Goal: Navigation & Orientation: Find specific page/section

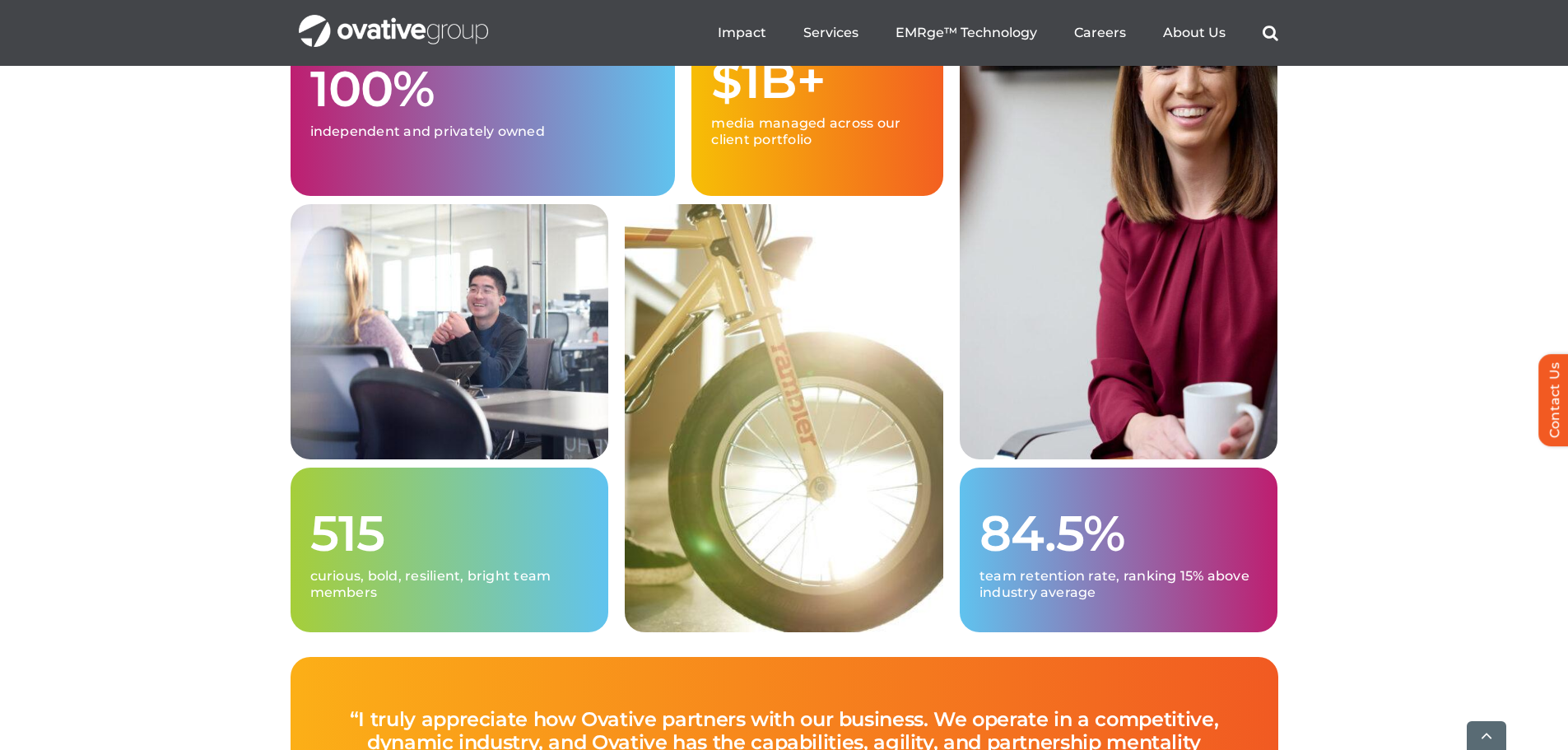
scroll to position [4282, 0]
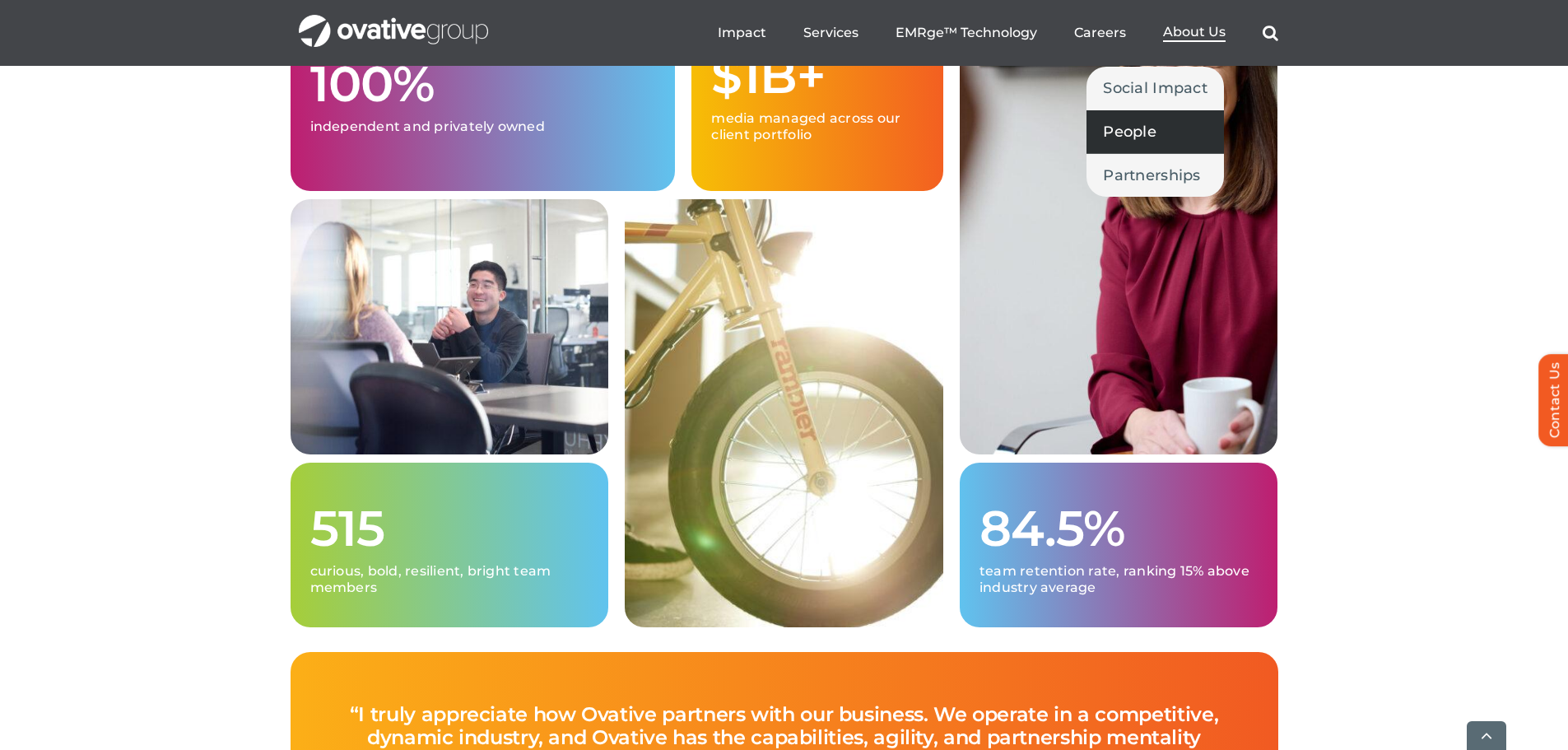
click at [1142, 130] on span "People" at bounding box center [1130, 132] width 53 height 23
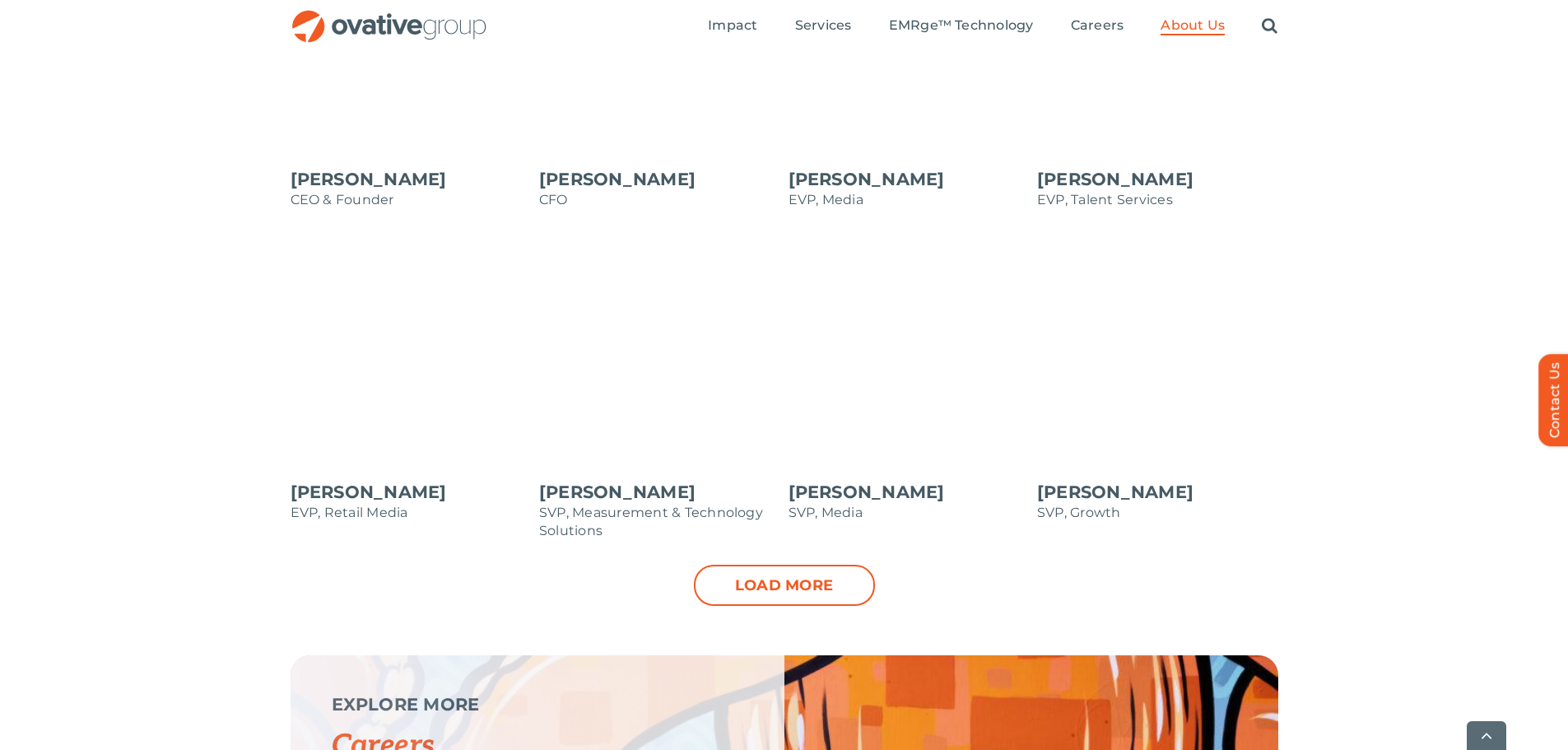
scroll to position [1647, 0]
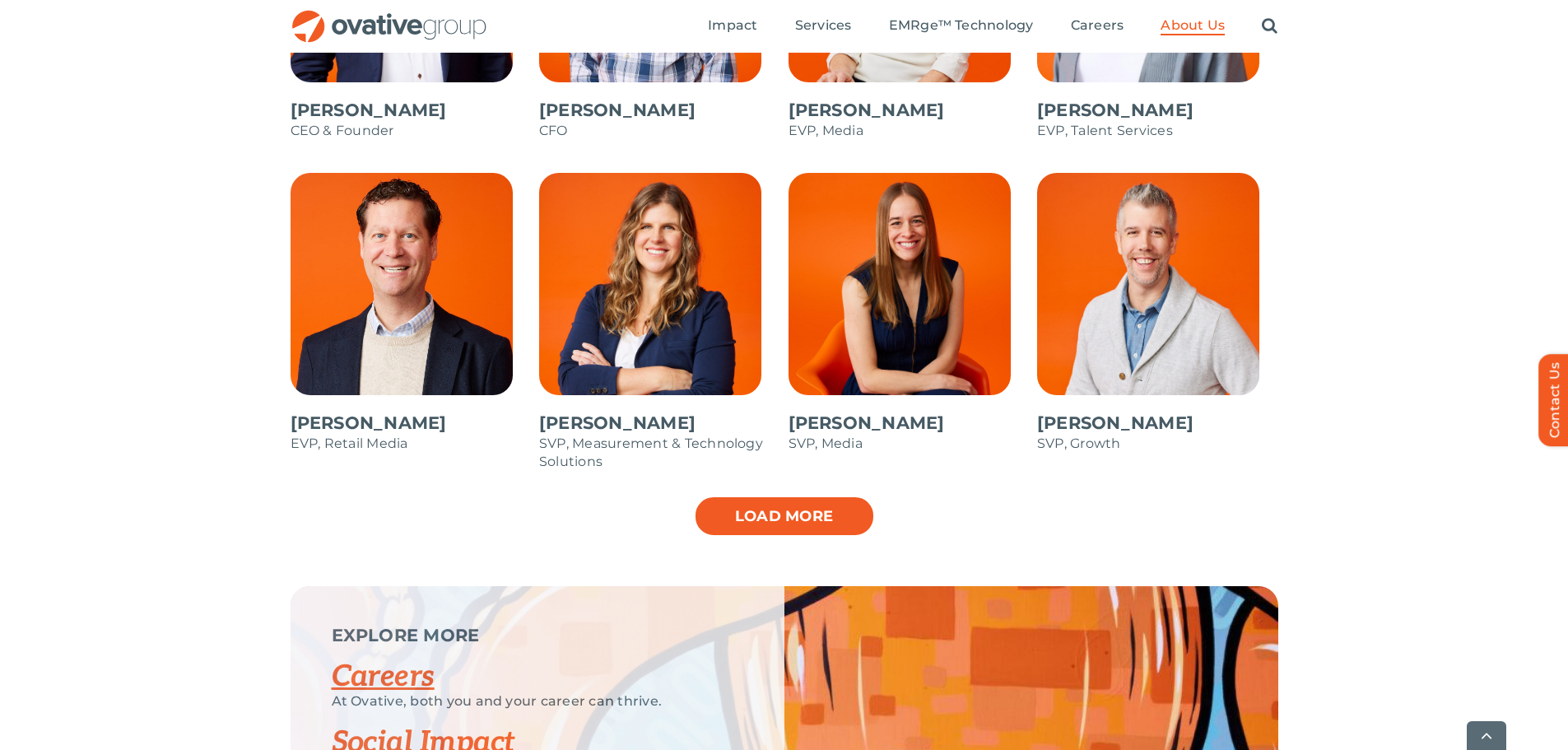
click at [814, 517] on link "Load more" at bounding box center [784, 516] width 181 height 41
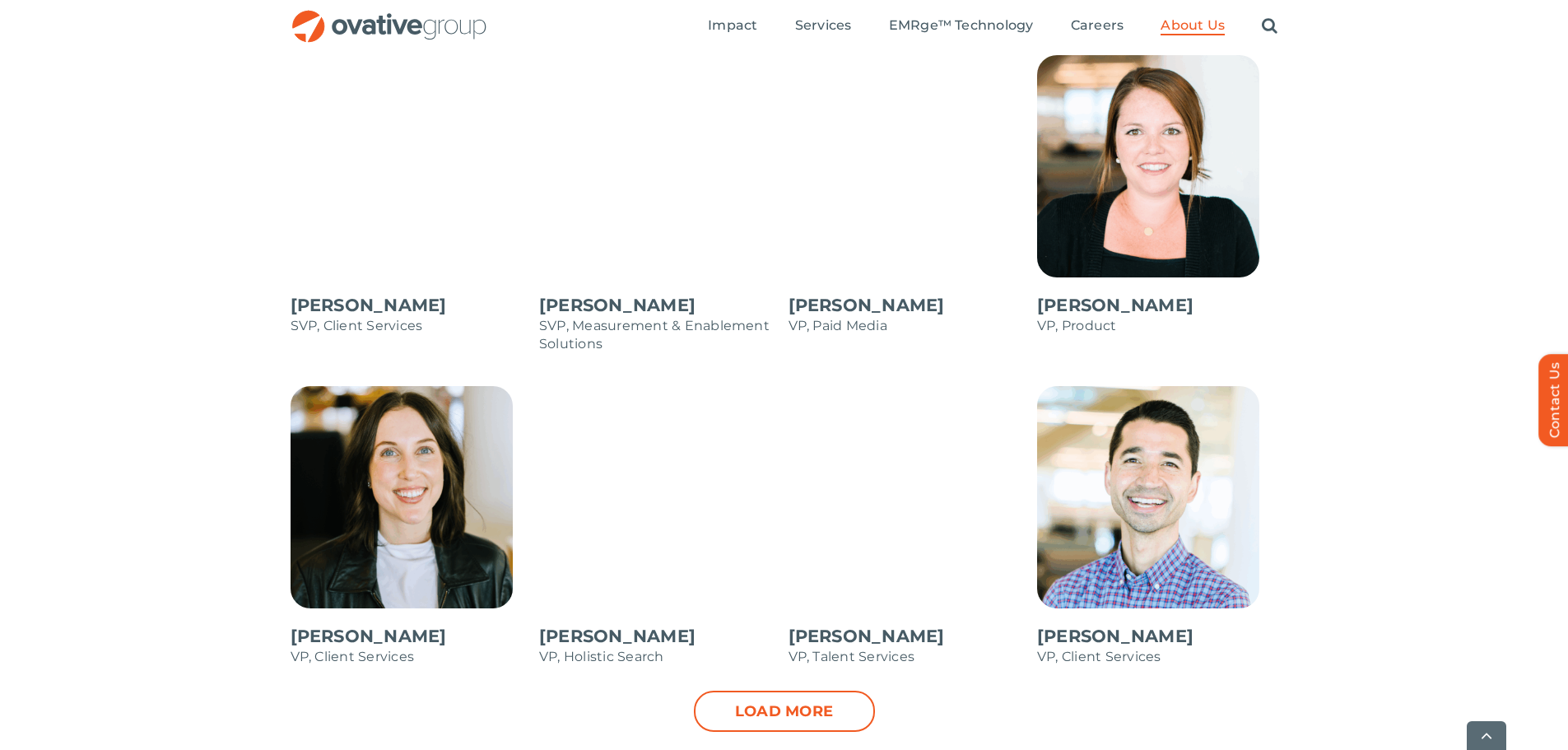
scroll to position [2223, 0]
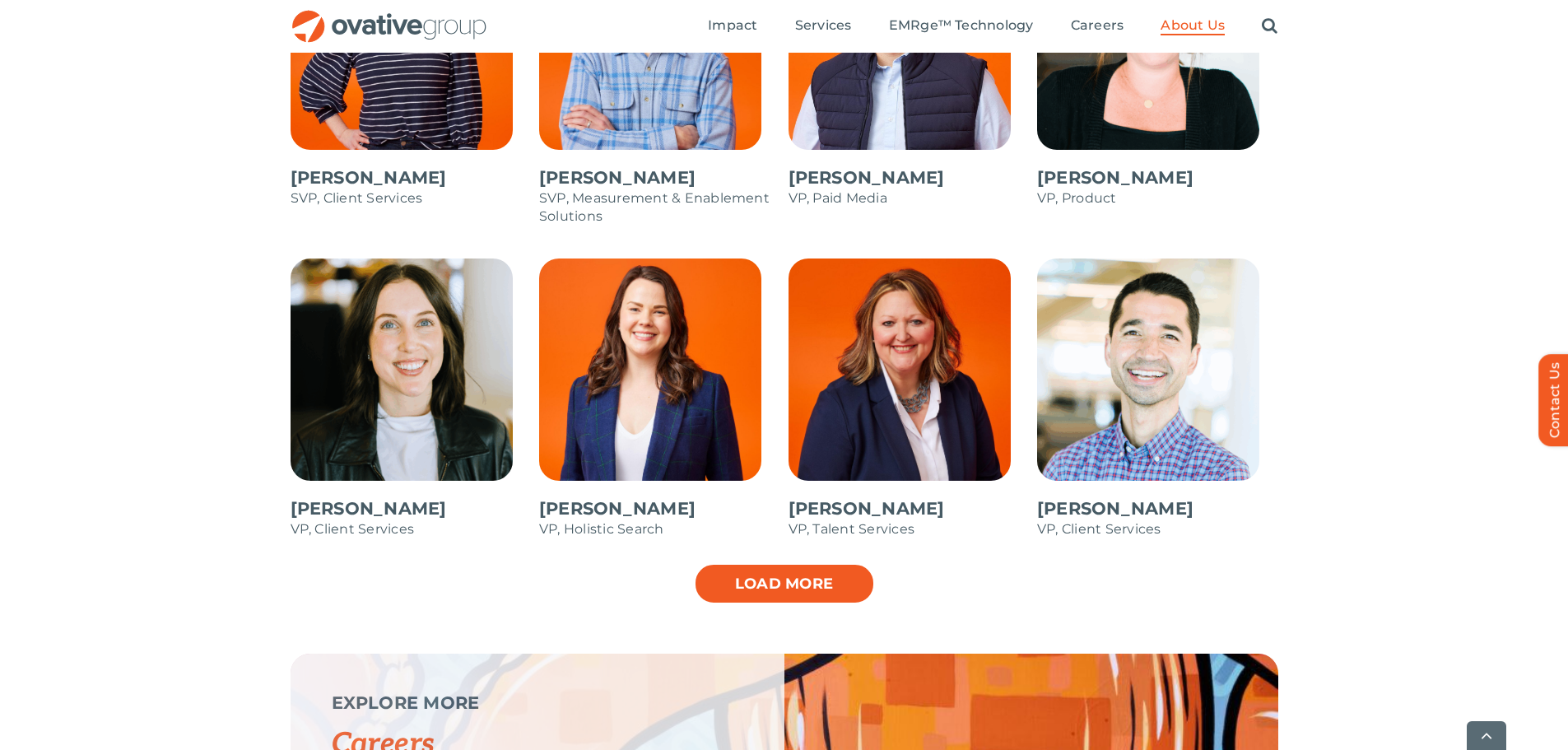
click at [816, 582] on link "Load more" at bounding box center [784, 583] width 181 height 41
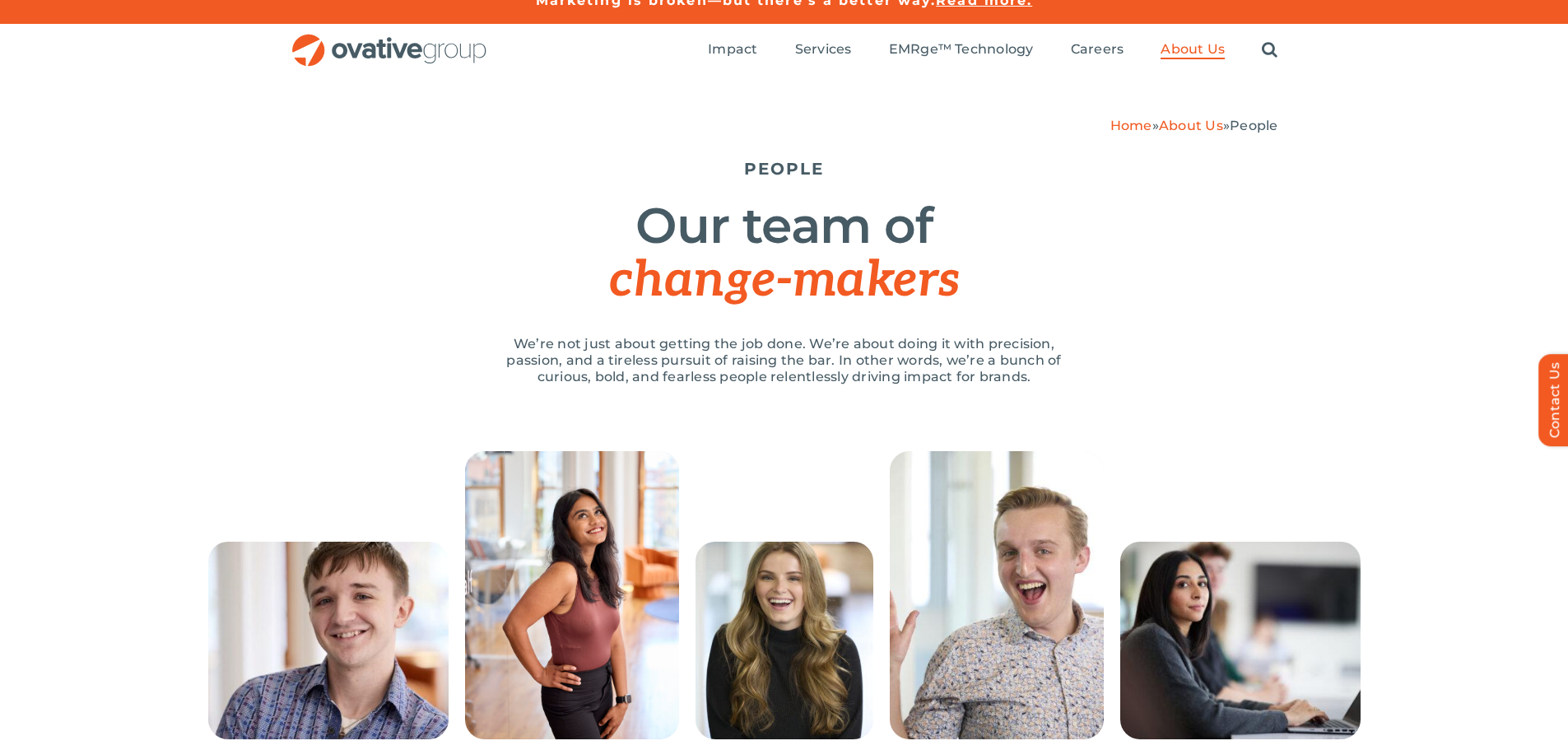
scroll to position [0, 0]
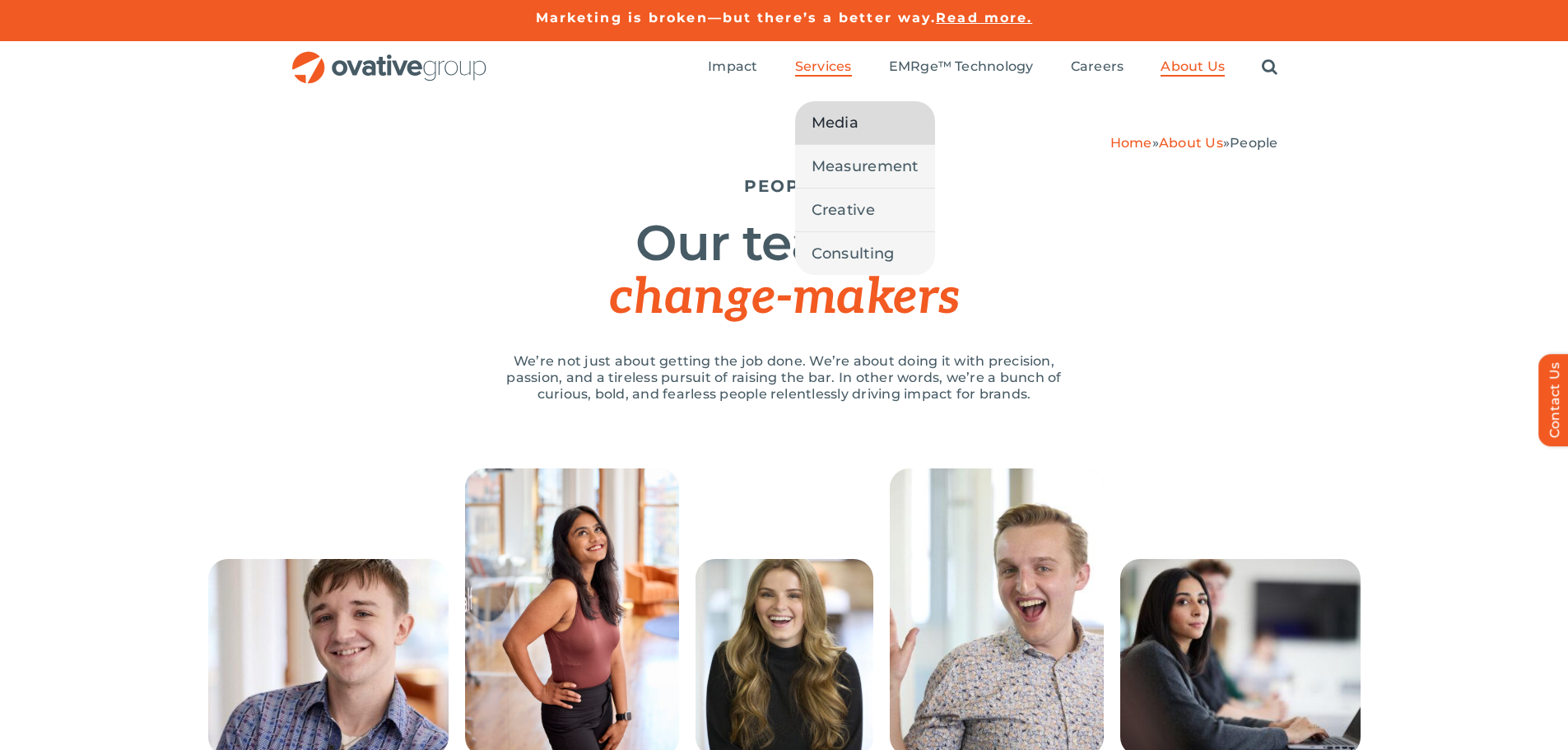
click at [831, 127] on span "Media" at bounding box center [835, 122] width 47 height 23
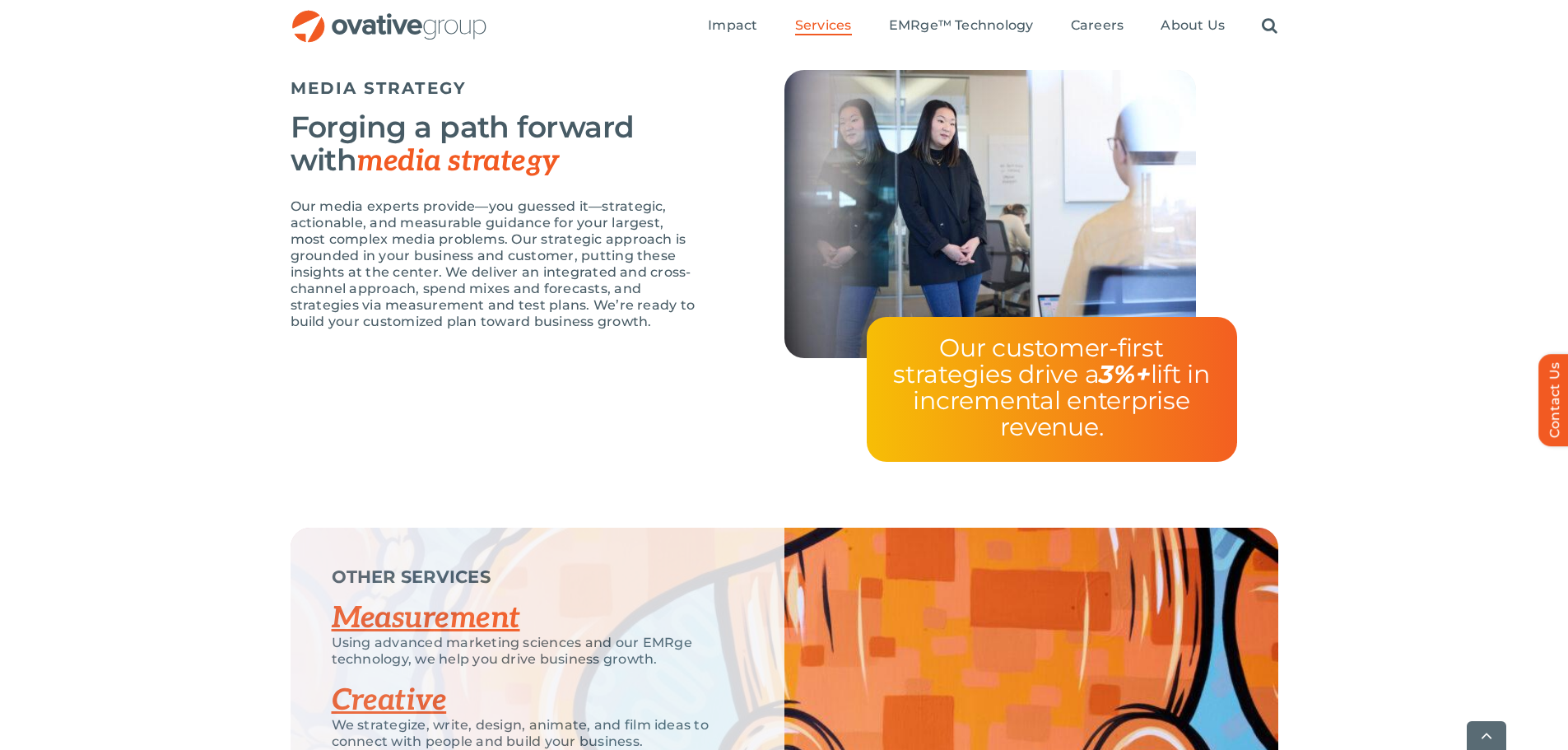
scroll to position [3376, 0]
